Goal: Information Seeking & Learning: Find specific fact

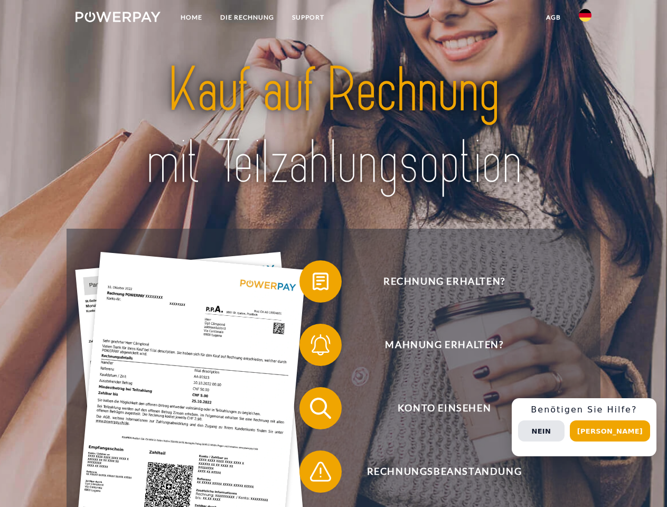
click at [118, 18] on img at bounding box center [118, 17] width 85 height 11
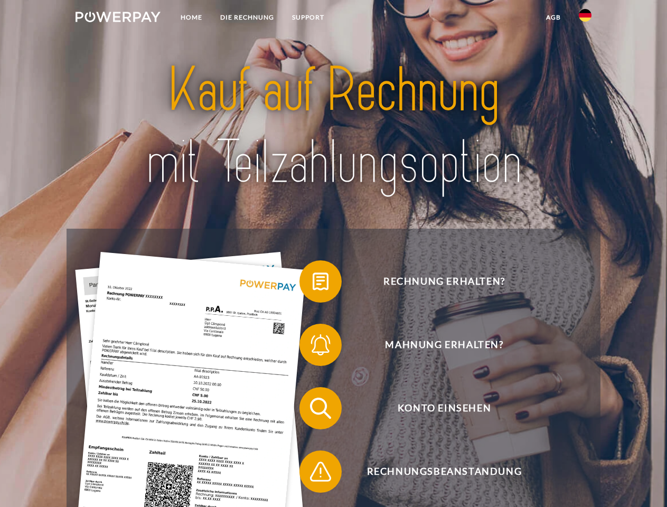
click at [585, 18] on img at bounding box center [585, 15] width 13 height 13
click at [553, 17] on link "agb" at bounding box center [553, 17] width 33 height 19
click at [313, 284] on span at bounding box center [304, 281] width 53 height 53
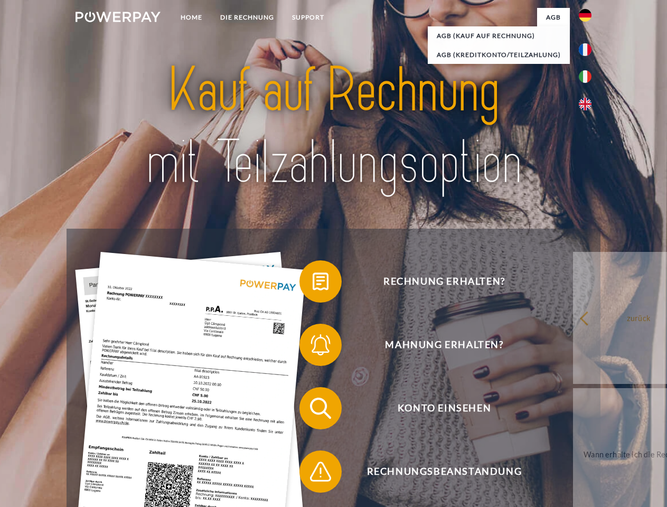
click at [313, 347] on span at bounding box center [304, 345] width 53 height 53
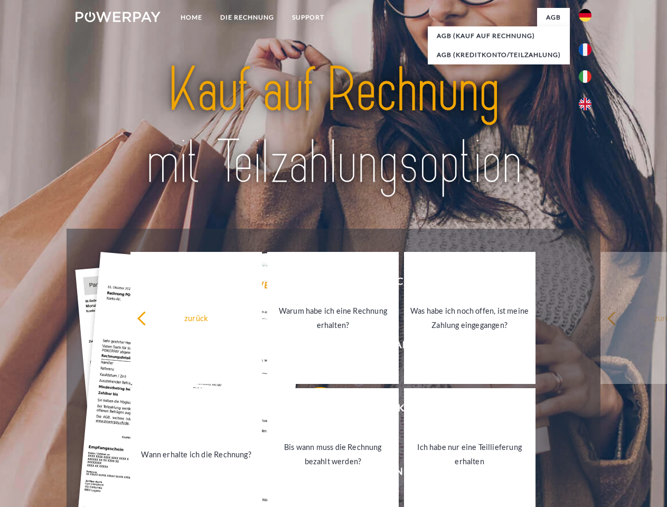
click at [313, 410] on link "Bis wann muss die Rechnung bezahlt werden?" at bounding box center [333, 454] width 132 height 132
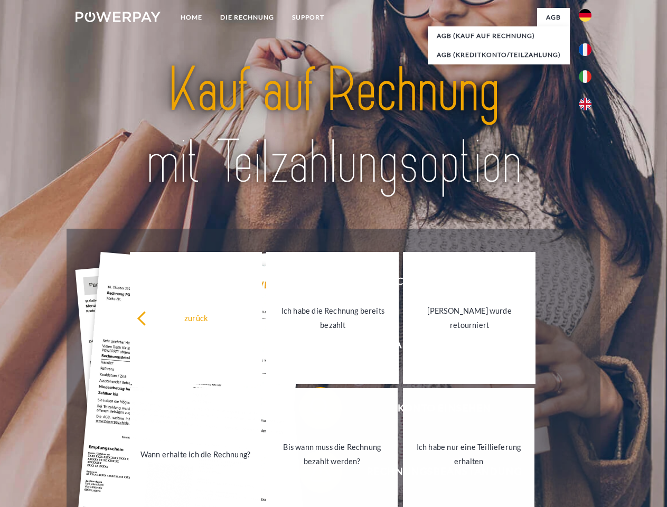
click at [313, 474] on link "Bis wann muss die Rechnung bezahlt werden?" at bounding box center [332, 454] width 132 height 132
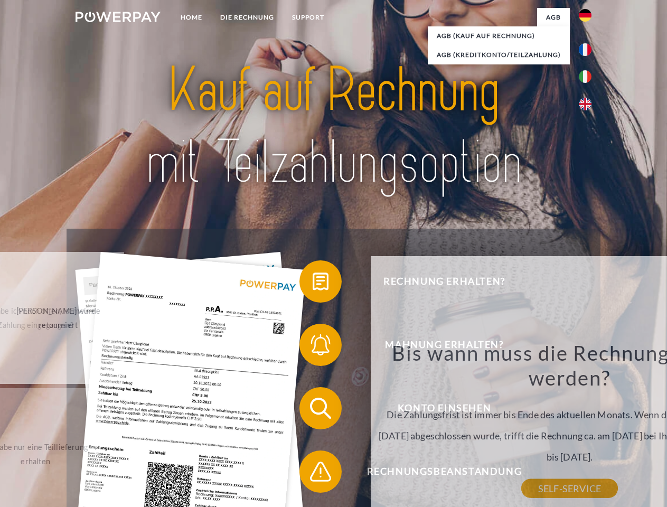
click at [588, 427] on div "Bis wann muss die Rechnung bezahlt werden? Die Zahlungsfrist ist immer bis Ende…" at bounding box center [570, 414] width 386 height 148
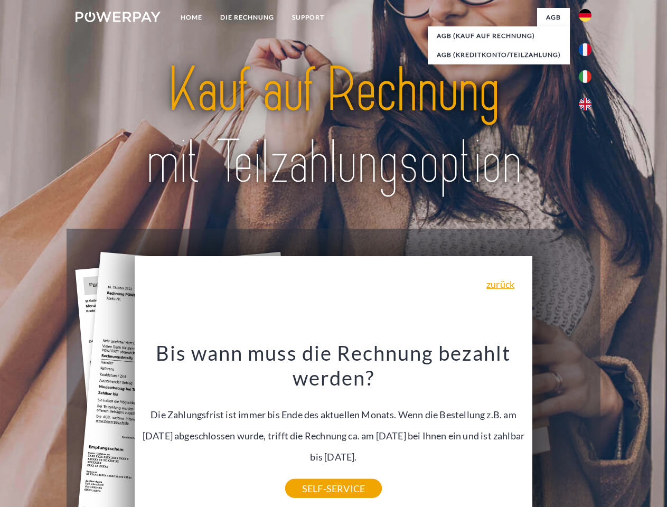
click at [562, 429] on span "Konto einsehen" at bounding box center [444, 408] width 259 height 42
click at [614, 431] on header "Home DIE RECHNUNG SUPPORT" at bounding box center [333, 364] width 667 height 729
